Goal: Task Accomplishment & Management: Complete application form

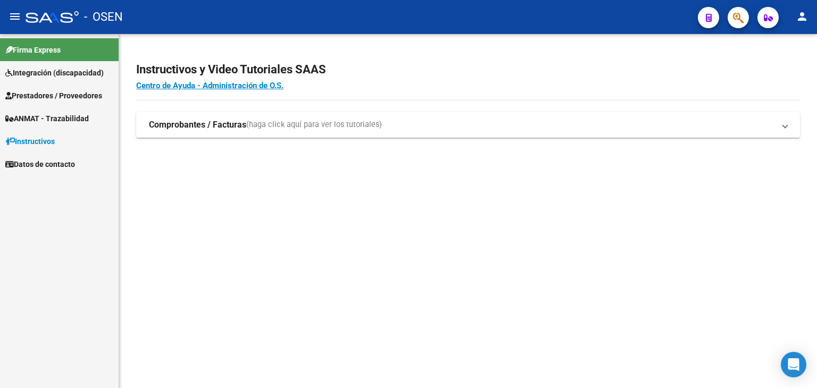
click at [49, 89] on link "Prestadores / Proveedores" at bounding box center [59, 95] width 119 height 23
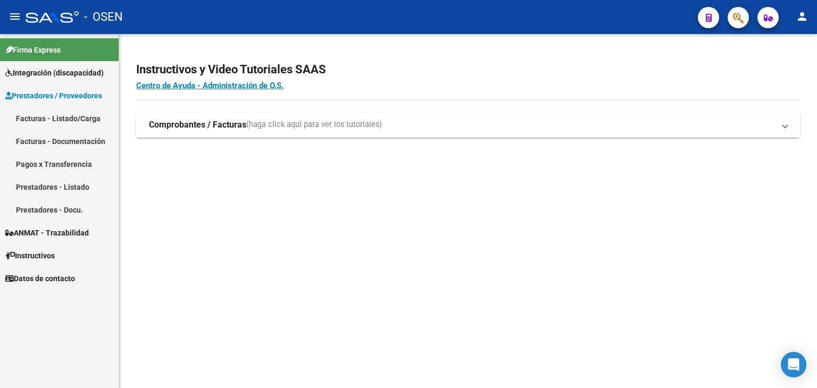
click at [55, 122] on link "Facturas - Listado/Carga" at bounding box center [59, 118] width 119 height 23
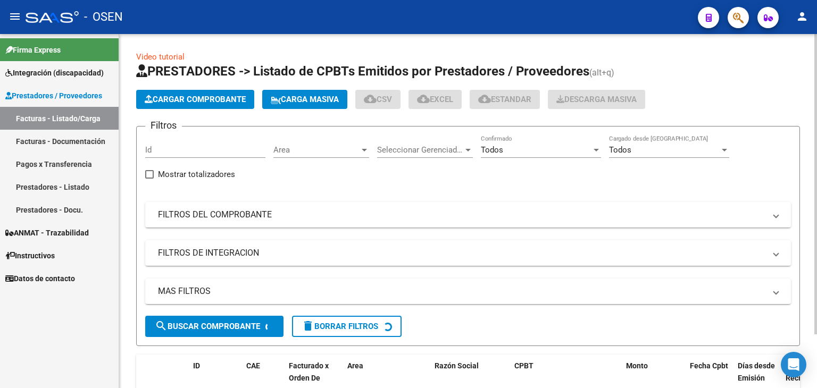
click at [312, 103] on span "Carga Masiva" at bounding box center [305, 100] width 68 height 10
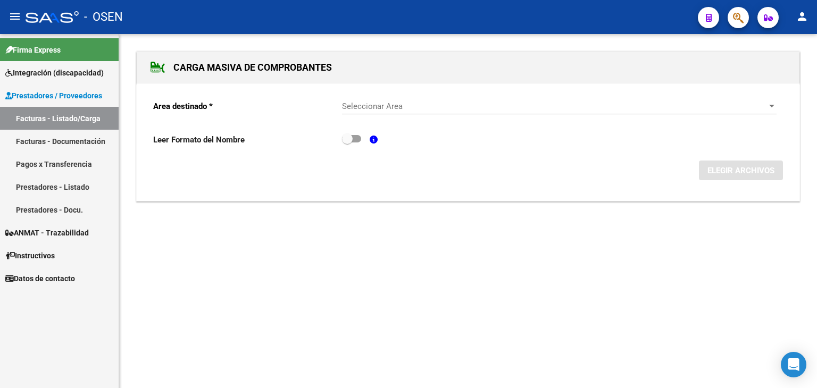
click at [397, 105] on span "Seleccionar Area" at bounding box center [554, 107] width 425 height 10
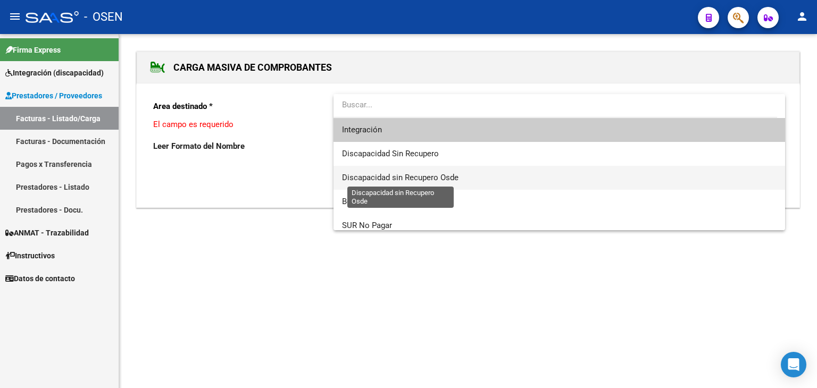
click at [421, 181] on span "Discapacidad sin Recupero Osde" at bounding box center [400, 178] width 116 height 10
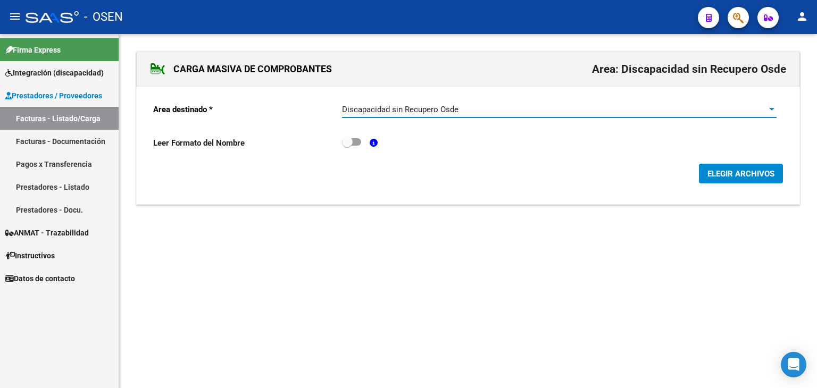
click at [717, 171] on span "ELEGIR ARCHIVOS" at bounding box center [741, 174] width 67 height 10
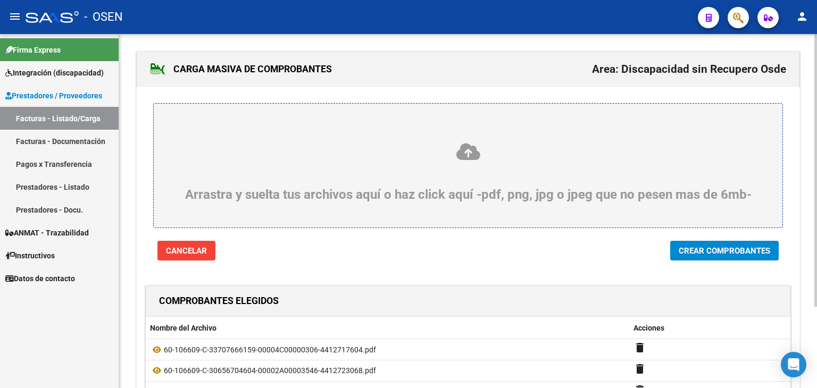
click at [705, 255] on span "Crear Comprobantes" at bounding box center [724, 251] width 91 height 10
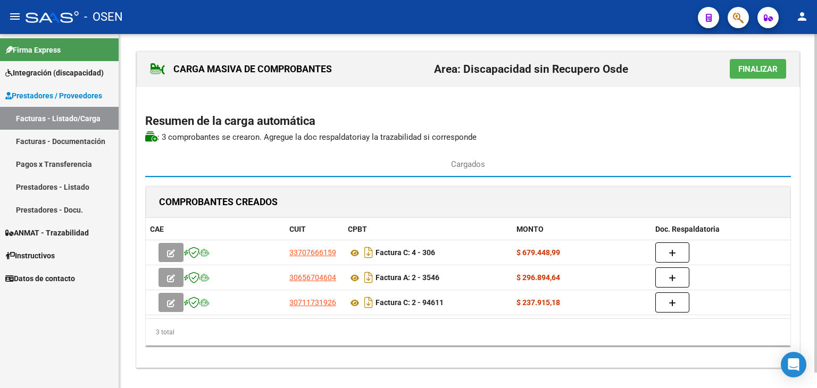
click at [761, 72] on span "Finalizar" at bounding box center [757, 69] width 39 height 10
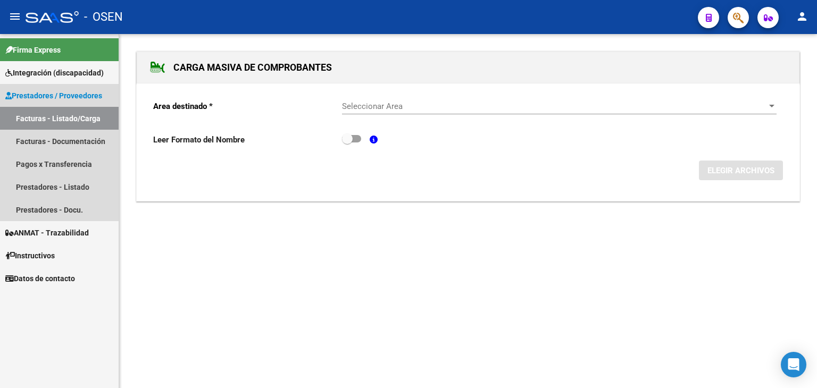
click at [41, 120] on link "Facturas - Listado/Carga" at bounding box center [59, 118] width 119 height 23
